Goal: Information Seeking & Learning: Learn about a topic

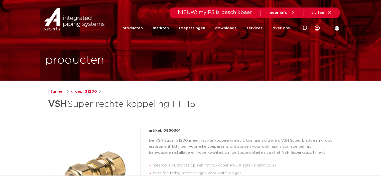
click at [139, 28] on link "producten" at bounding box center [132, 28] width 20 height 20
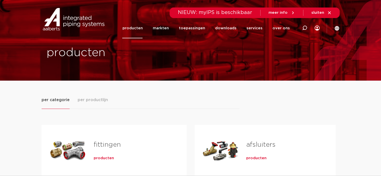
click at [76, 149] on div "Tabs. Open items met enter of spatie, sluit af met escape en navigeer met de pi…" at bounding box center [68, 150] width 36 height 35
click at [106, 147] on link "fittingen" at bounding box center [107, 145] width 27 height 7
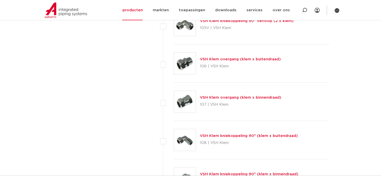
scroll to position [468, 0]
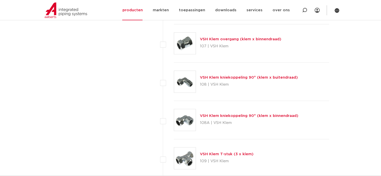
click at [232, 153] on link "VSH Klem T-stuk (3 x klem)" at bounding box center [227, 154] width 54 height 4
